Goal: Use online tool/utility: Utilize a website feature to perform a specific function

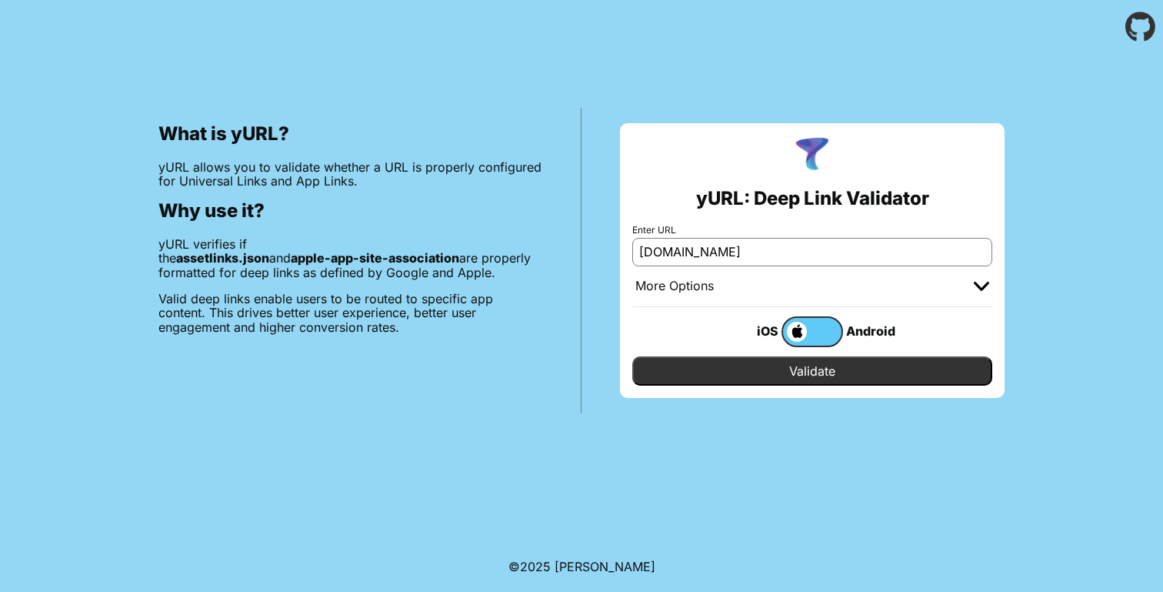
click at [641, 254] on input "[DOMAIN_NAME]" at bounding box center [812, 252] width 360 height 28
type input "[URL][DOMAIN_NAME]"
click at [835, 338] on label at bounding box center [813, 331] width 62 height 31
click at [0, 0] on input "checkbox" at bounding box center [0, 0] width 0 height 0
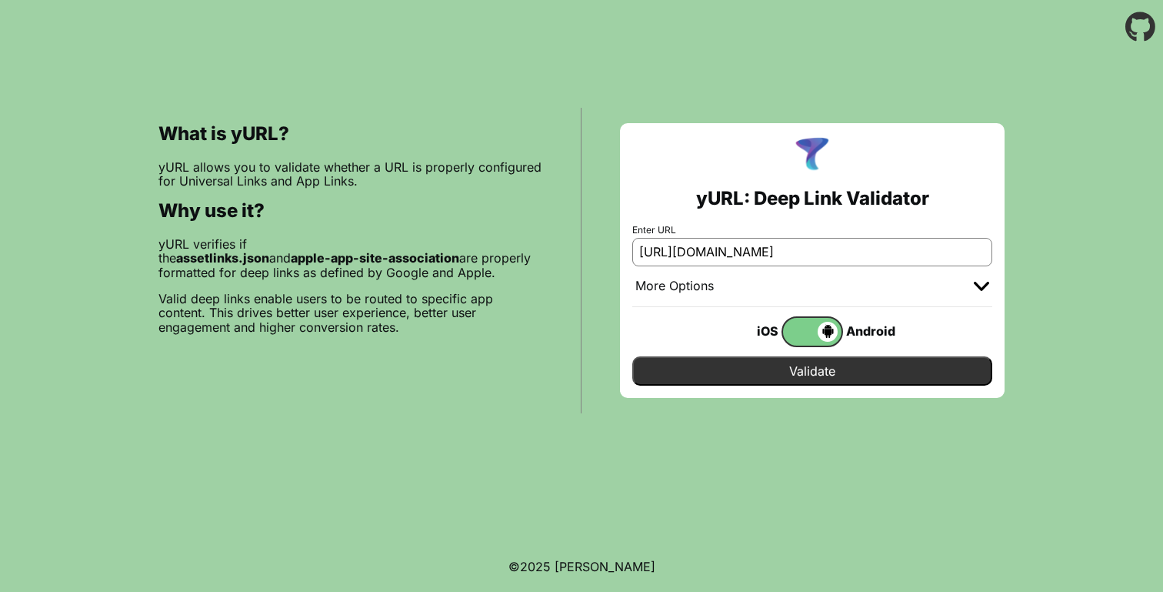
click at [826, 368] on input "Validate" at bounding box center [812, 370] width 360 height 29
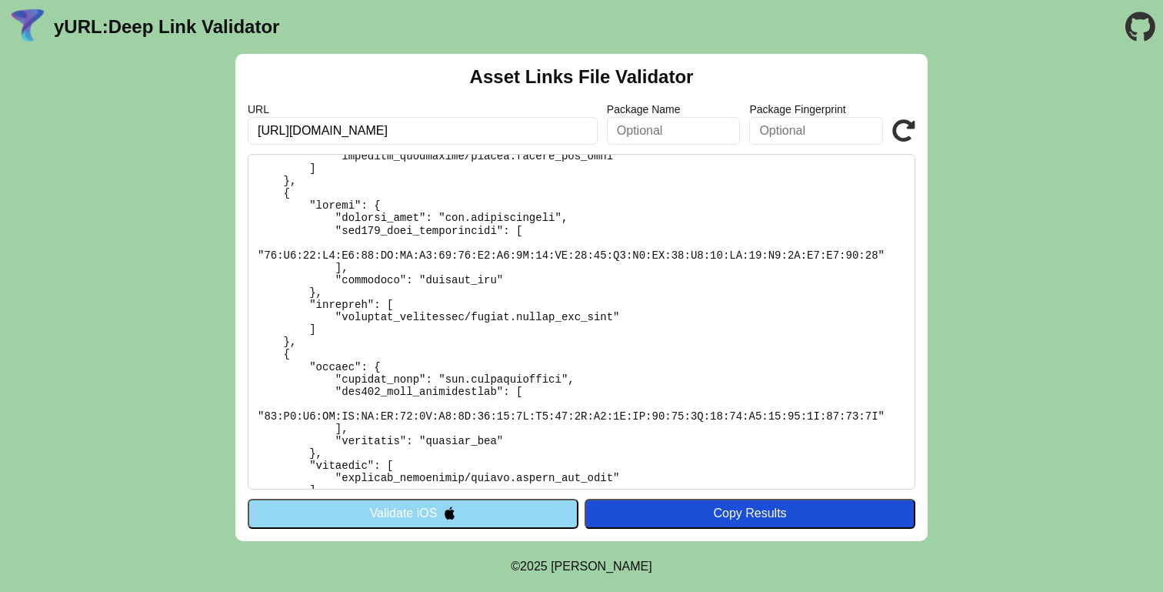
scroll to position [1109, 0]
